Goal: Task Accomplishment & Management: Complete application form

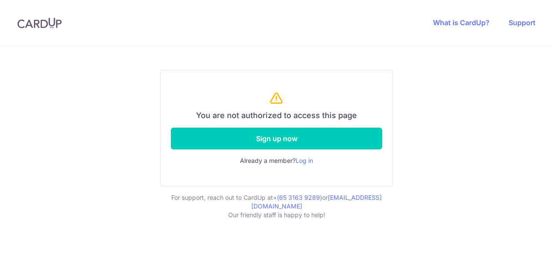
click at [274, 141] on link "Sign up now" at bounding box center [276, 139] width 211 height 22
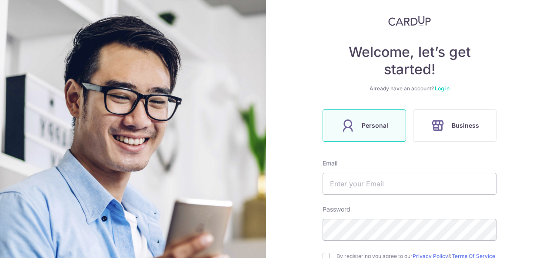
scroll to position [115, 0]
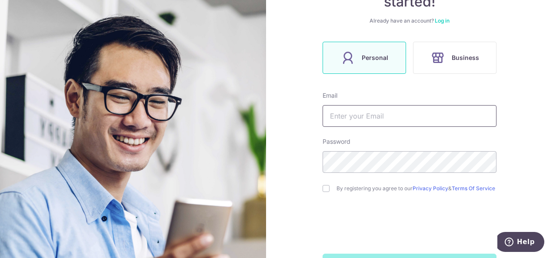
click at [378, 115] on input "text" at bounding box center [410, 116] width 174 height 22
type input "[EMAIL_ADDRESS][DOMAIN_NAME]"
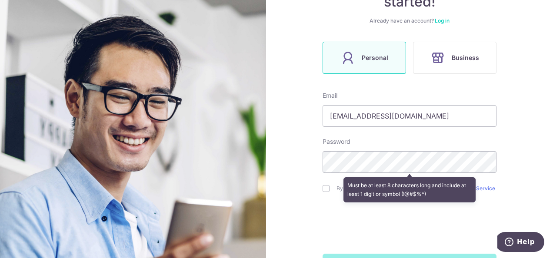
click at [323, 188] on div "Must be at least 8 characters long and include at least 1 digit or symbol (!@#$…" at bounding box center [410, 190] width 174 height 32
click at [325, 194] on div "Must be at least 8 characters long and include at least 1 digit or symbol (!@#$…" at bounding box center [410, 190] width 174 height 32
click at [325, 189] on div "Must be at least 8 characters long and include at least 1 digit or symbol (!@#$…" at bounding box center [410, 190] width 174 height 32
click at [327, 190] on div "Must be at least 8 characters long and include at least 1 digit or symbol (!@#$…" at bounding box center [410, 190] width 174 height 32
click at [328, 193] on div "Must be at least 8 characters long and include at least 1 digit or symbol (!@#$…" at bounding box center [410, 190] width 174 height 32
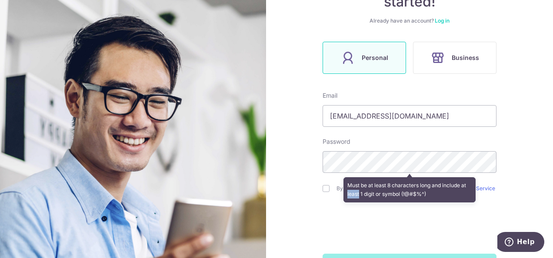
click at [327, 193] on div "Must be at least 8 characters long and include at least 1 digit or symbol (!@#$…" at bounding box center [410, 190] width 174 height 32
click at [533, 164] on div "Welcome, let’s get started! Already have an account? Log in Personal Business E…" at bounding box center [409, 129] width 287 height 258
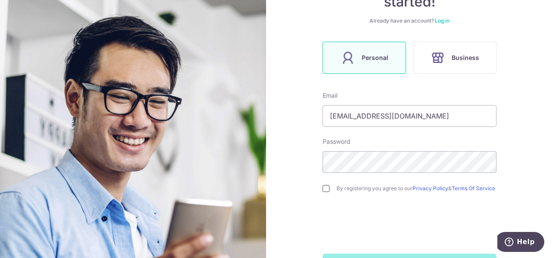
click at [323, 191] on input "checkbox" at bounding box center [326, 188] width 7 height 7
checkbox input "true"
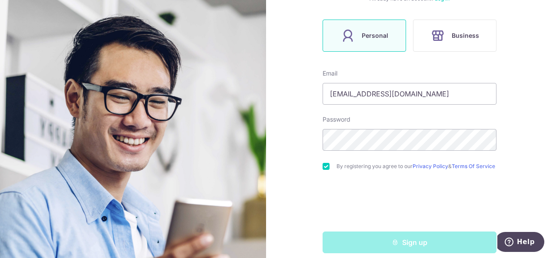
scroll to position [149, 0]
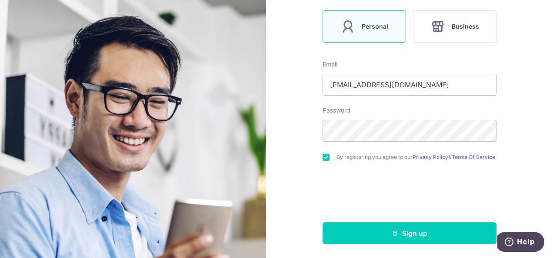
click at [377, 236] on button "Sign up" at bounding box center [410, 234] width 174 height 22
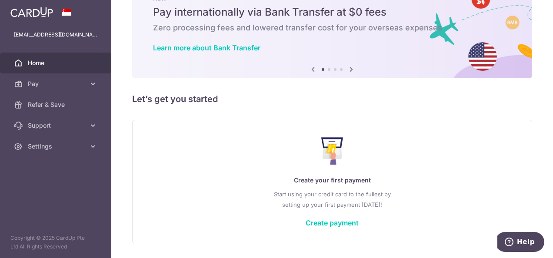
scroll to position [59, 0]
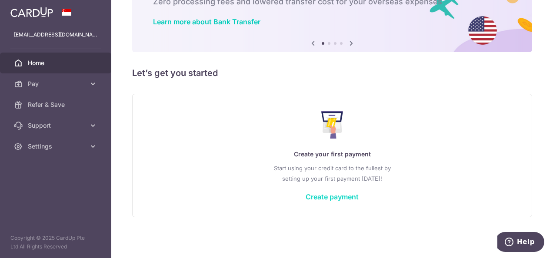
click at [334, 197] on link "Create payment" at bounding box center [332, 197] width 53 height 9
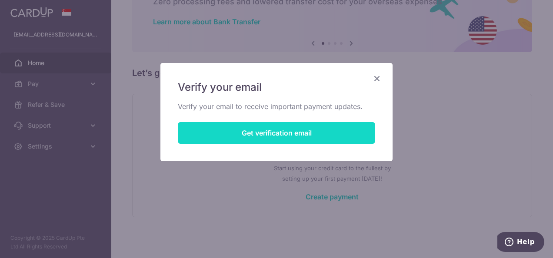
click at [278, 128] on button "Get verification email" at bounding box center [277, 133] width 198 height 22
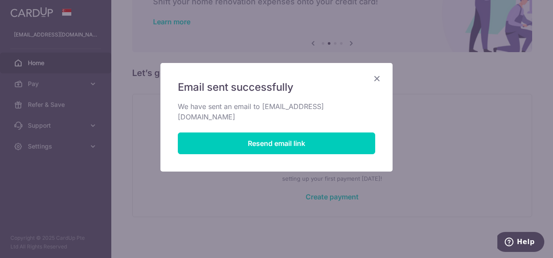
click at [378, 81] on icon "Close" at bounding box center [377, 78] width 10 height 11
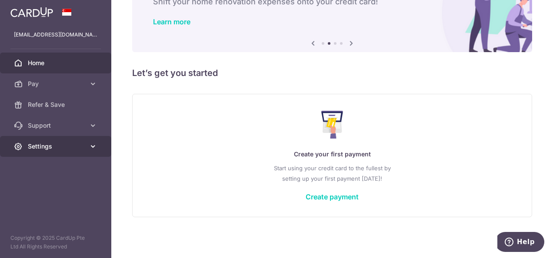
click at [73, 146] on span "Settings" at bounding box center [56, 146] width 57 height 9
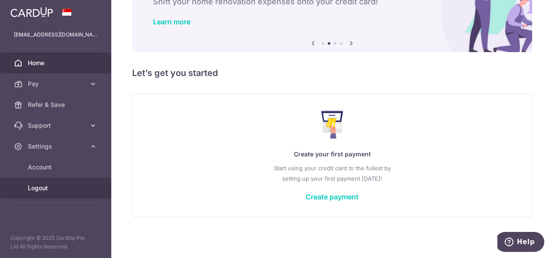
click at [64, 181] on link "Logout" at bounding box center [55, 188] width 111 height 21
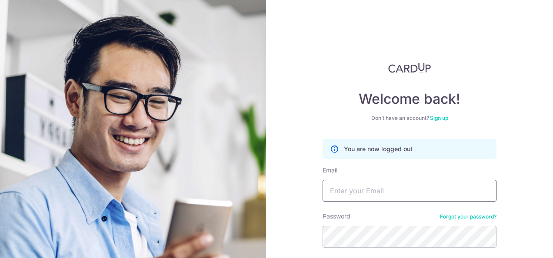
scroll to position [70, 0]
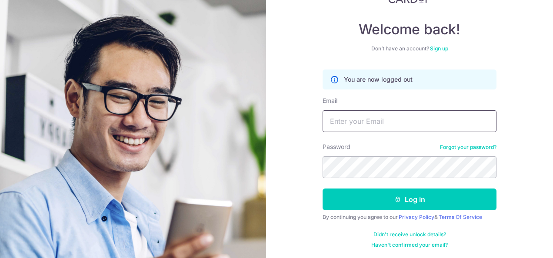
type input "[EMAIL_ADDRESS][DOMAIN_NAME]"
click at [396, 123] on input "[EMAIL_ADDRESS][DOMAIN_NAME]" at bounding box center [410, 122] width 174 height 22
drag, startPoint x: 535, startPoint y: 91, endPoint x: 526, endPoint y: 94, distance: 8.8
click at [535, 91] on div "Welcome back! Don’t have an account? Sign up You are now logged out Email falso…" at bounding box center [409, 129] width 287 height 258
drag, startPoint x: 424, startPoint y: 118, endPoint x: 277, endPoint y: 124, distance: 147.2
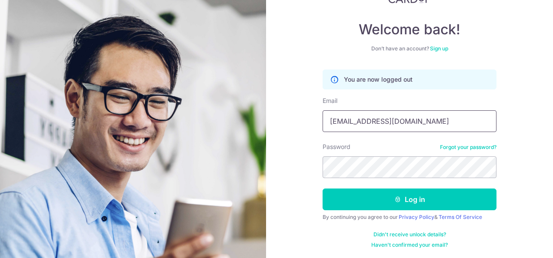
click at [277, 124] on div "Welcome back! Don’t have an account? Sign up You are now logged out Email falso…" at bounding box center [409, 129] width 287 height 258
paste input "[EMAIL_ADDRESS][DOMAIN_NAME]"
type input "Mohamedarwo11@gmail.com"
click at [302, 165] on div "Welcome back! Don’t have an account? Sign up You are now logged out Email Moham…" at bounding box center [409, 129] width 287 height 258
click at [534, 141] on div "Welcome back! Don’t have an account? Sign up You are now logged out Email Moham…" at bounding box center [409, 129] width 287 height 258
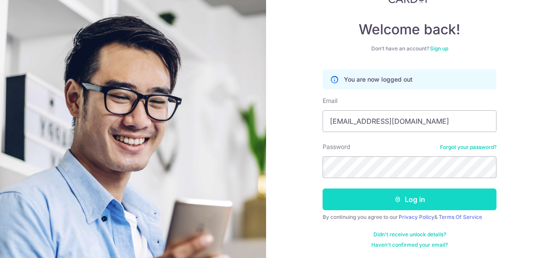
click at [402, 194] on button "Log in" at bounding box center [410, 200] width 174 height 22
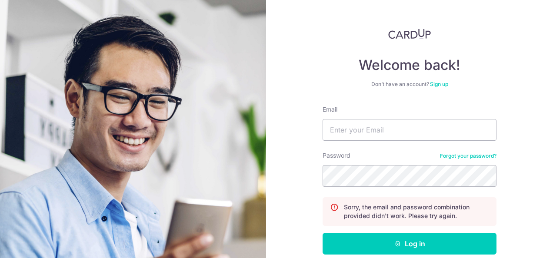
scroll to position [78, 0]
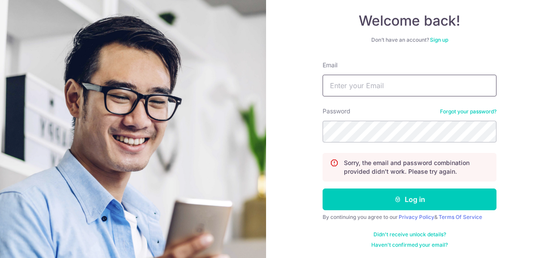
type input "[EMAIL_ADDRESS][DOMAIN_NAME]"
click at [430, 39] on link "Sign up" at bounding box center [439, 40] width 18 height 7
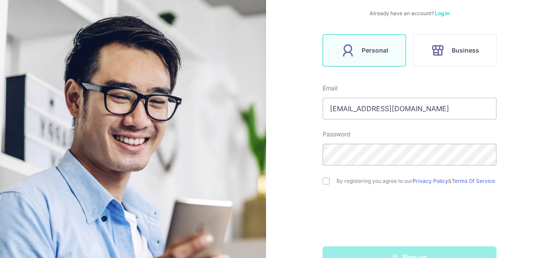
scroll to position [131, 0]
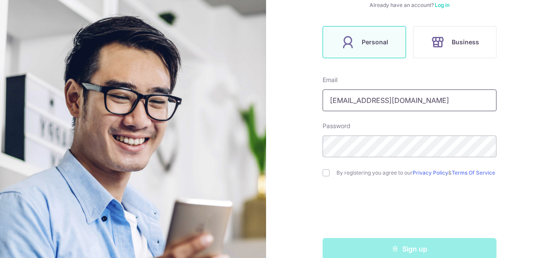
drag, startPoint x: 414, startPoint y: 98, endPoint x: 279, endPoint y: 102, distance: 134.9
click at [279, 102] on div "Welcome, let’s get started! Already have an account? Log in Personal Business E…" at bounding box center [409, 129] width 287 height 258
paste input "Mohamedarwo11"
type input "Mohamedarwo11@gmail.com"
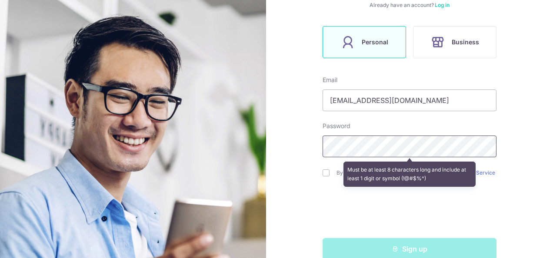
click at [314, 145] on div "Welcome, let’s get started! Already have an account? Log in Personal Business E…" at bounding box center [409, 129] width 287 height 258
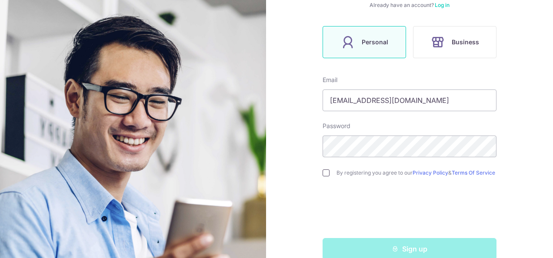
click at [323, 173] on input "checkbox" at bounding box center [326, 173] width 7 height 7
checkbox input "true"
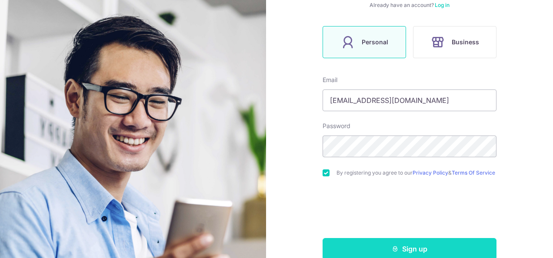
click at [361, 245] on button "Sign up" at bounding box center [410, 249] width 174 height 22
